Goal: Find specific page/section: Find specific page/section

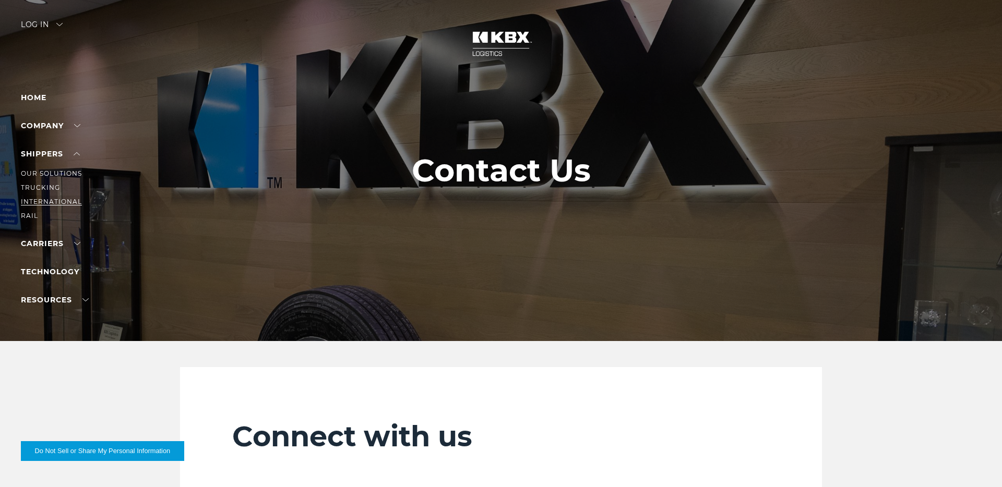
click at [46, 200] on link "International" at bounding box center [51, 202] width 61 height 8
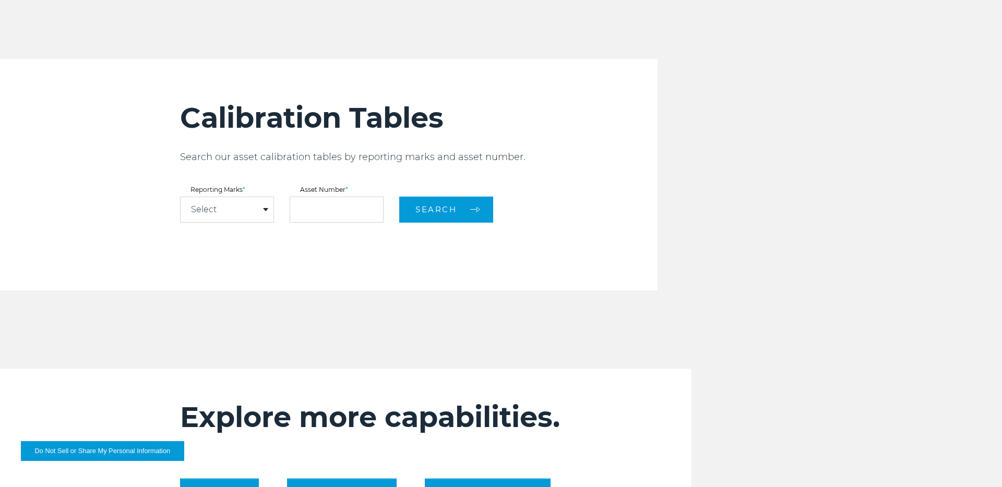
scroll to position [1191, 0]
click at [303, 162] on p "Search our asset calibration tables by reporting marks and asset number." at bounding box center [418, 157] width 477 height 13
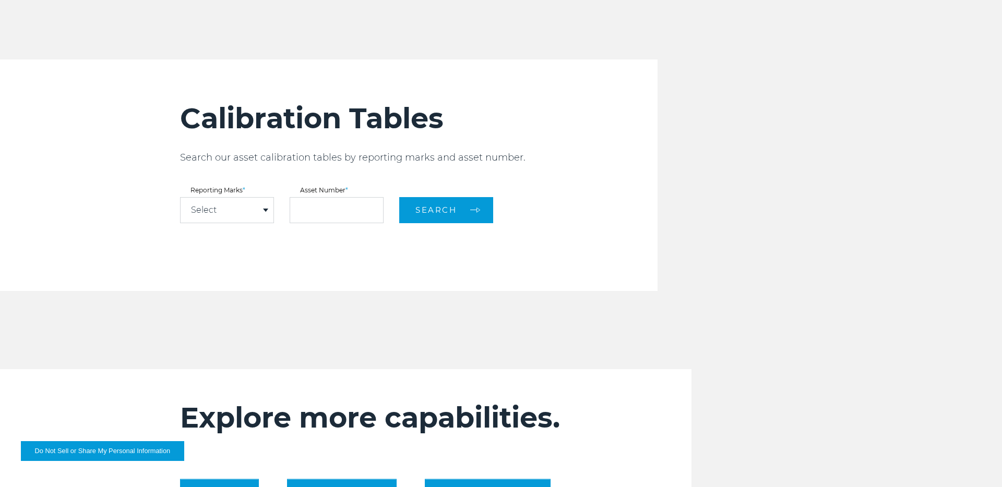
click at [303, 162] on p "Search our asset calibration tables by reporting marks and asset number." at bounding box center [418, 157] width 477 height 13
click at [191, 214] on link "Select" at bounding box center [204, 210] width 26 height 8
click at [188, 146] on div "Calibration Tables Search our asset calibration tables by reporting marks and a…" at bounding box center [418, 175] width 477 height 232
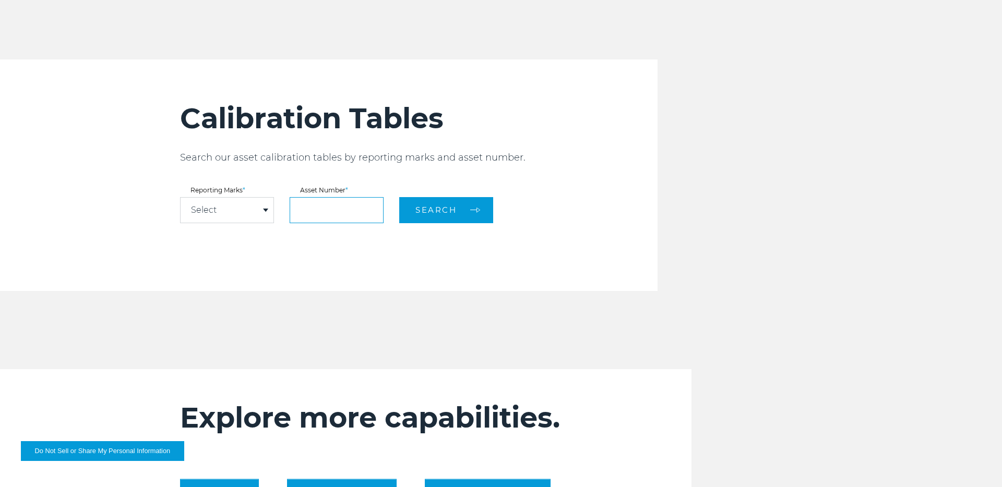
click at [326, 218] on input "text" at bounding box center [337, 210] width 94 height 26
click at [334, 274] on div "Calibration Tables Search our asset calibration tables by reporting marks and a…" at bounding box center [418, 175] width 477 height 232
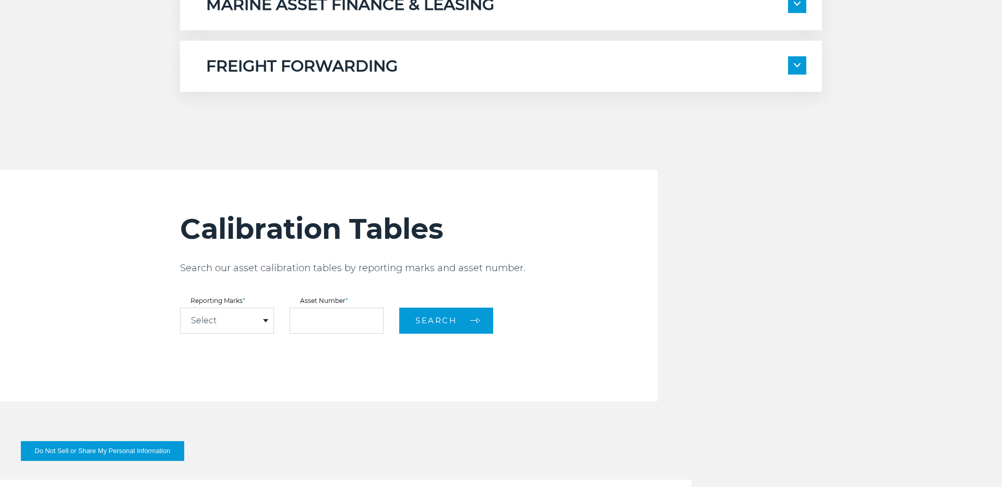
scroll to position [1128, 0]
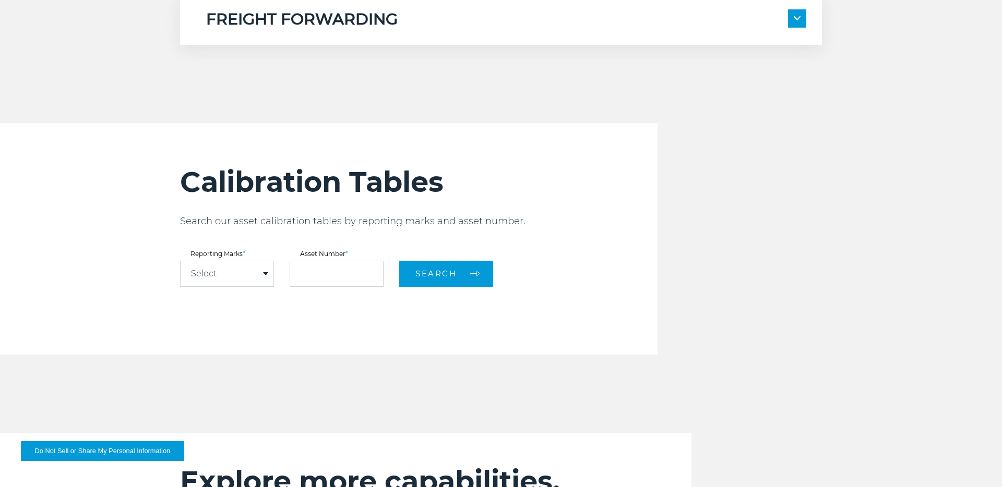
click at [192, 270] on link "Select" at bounding box center [204, 274] width 26 height 8
click at [213, 279] on div "Select" at bounding box center [227, 273] width 93 height 25
click at [219, 295] on link "KBXU" at bounding box center [227, 293] width 93 height 14
select select "****"
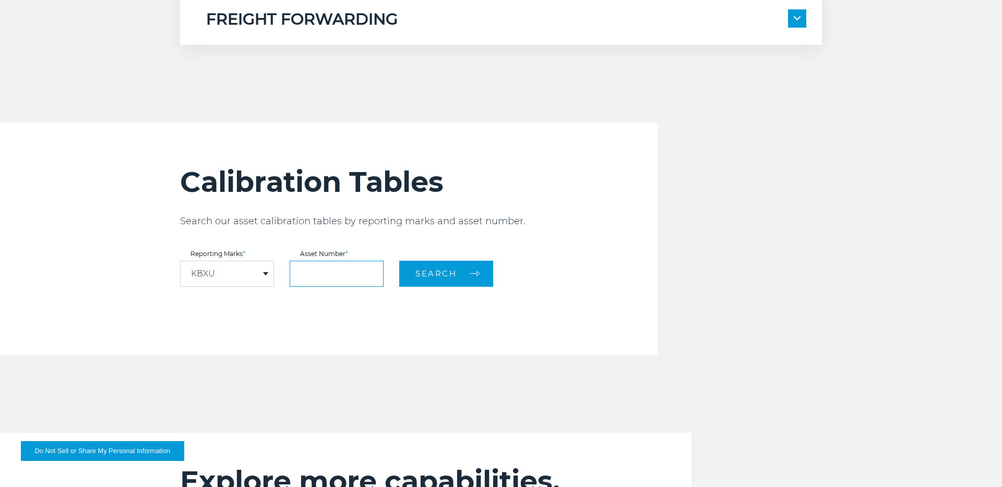
click at [317, 271] on input "text" at bounding box center [337, 274] width 94 height 26
type input "*"
click at [477, 291] on div "Calibration Tables Search our asset calibration tables by reporting marks and a…" at bounding box center [418, 239] width 477 height 232
click at [468, 270] on button "Search" at bounding box center [446, 274] width 94 height 26
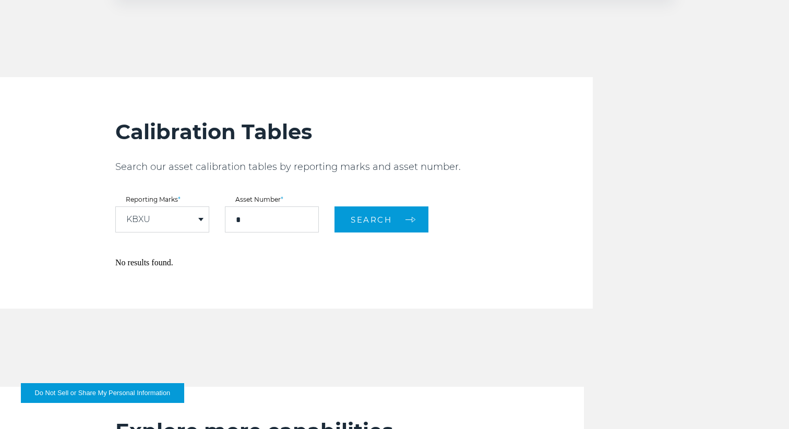
scroll to position [1056, 0]
